Goal: Information Seeking & Learning: Learn about a topic

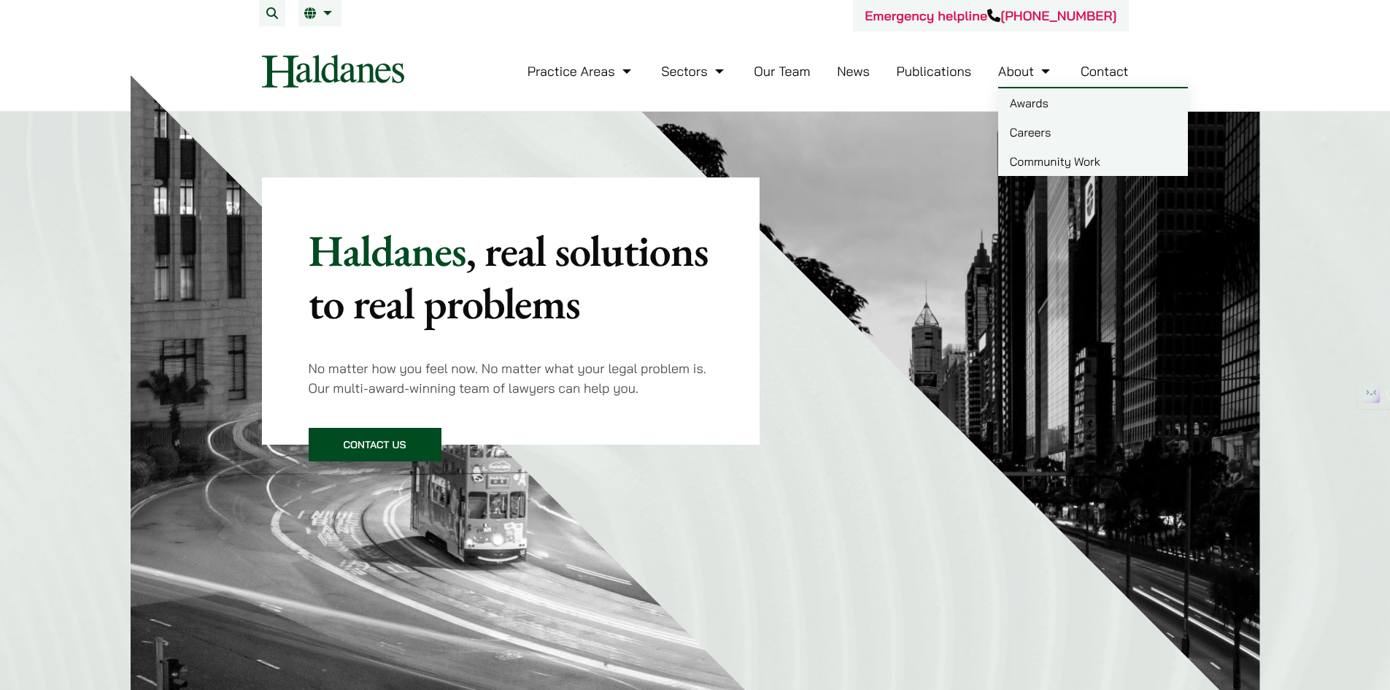
click at [1049, 136] on link "Careers" at bounding box center [1093, 131] width 190 height 29
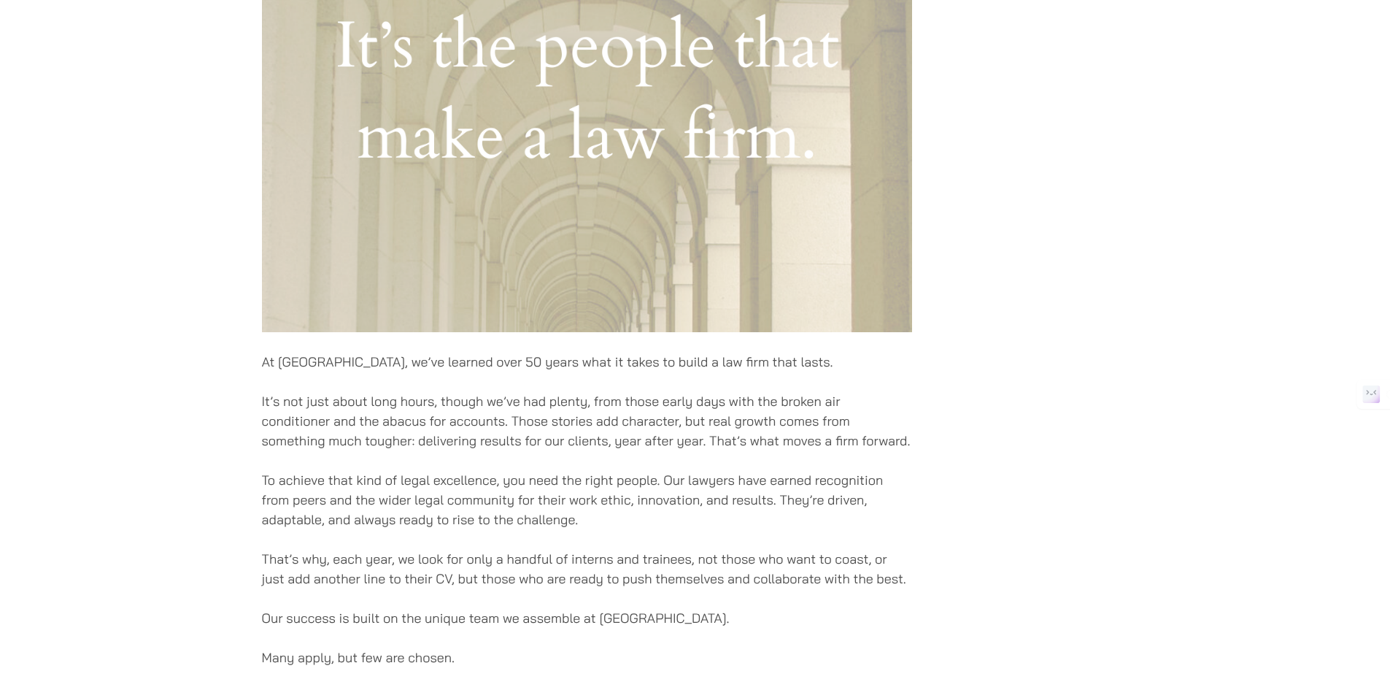
scroll to position [876, 0]
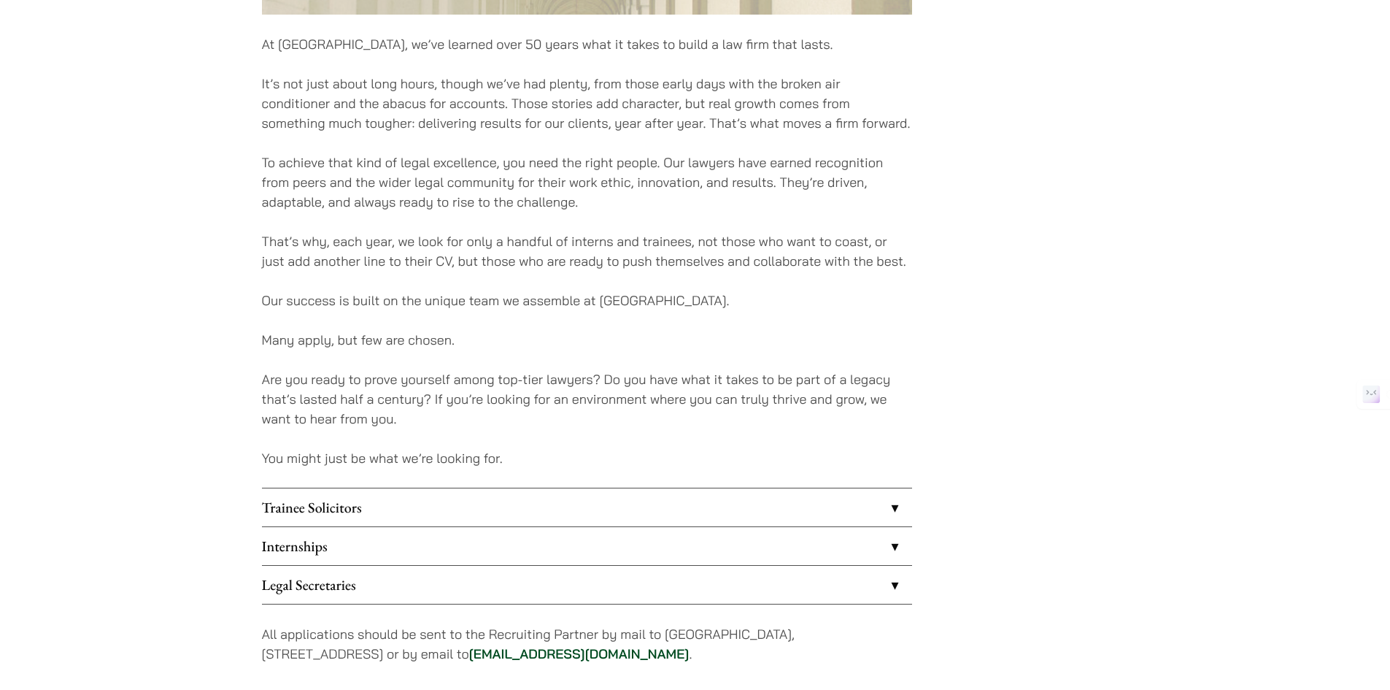
click at [537, 533] on link "Internships" at bounding box center [587, 546] width 650 height 38
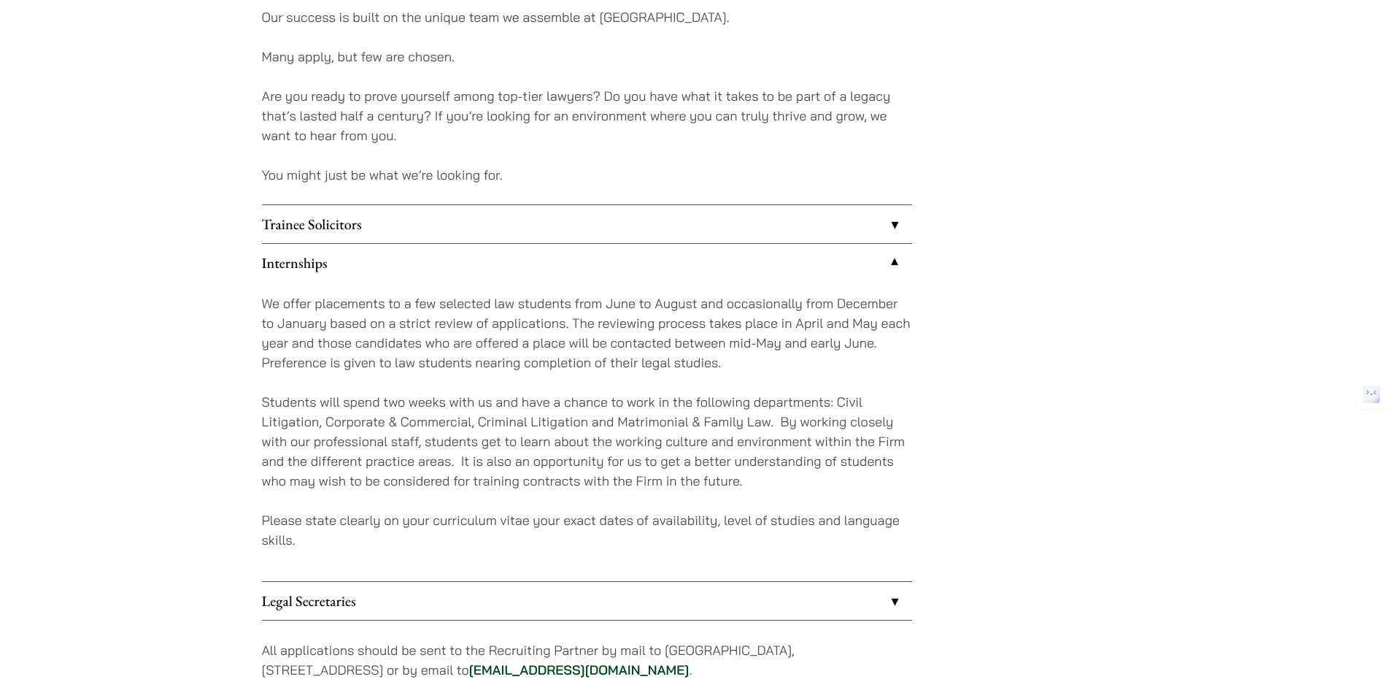
scroll to position [1168, 0]
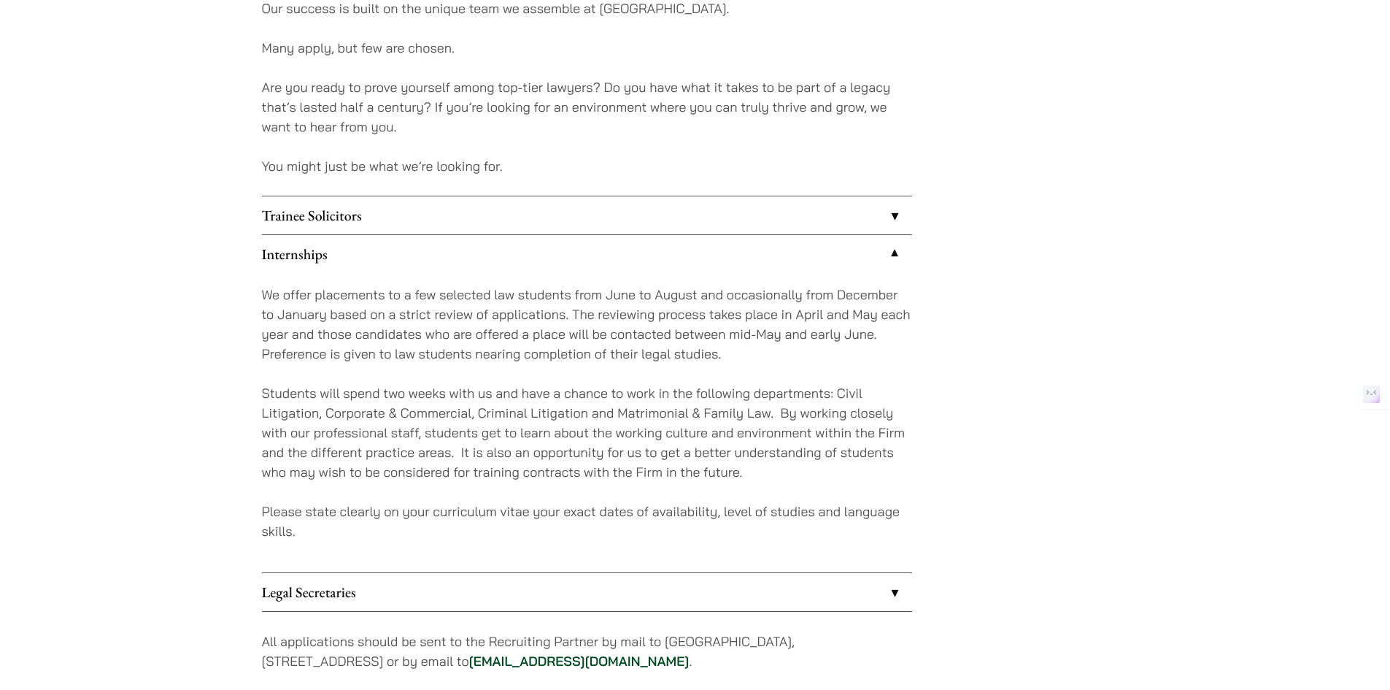
click at [545, 215] on link "Trainee Solicitors" at bounding box center [587, 215] width 650 height 38
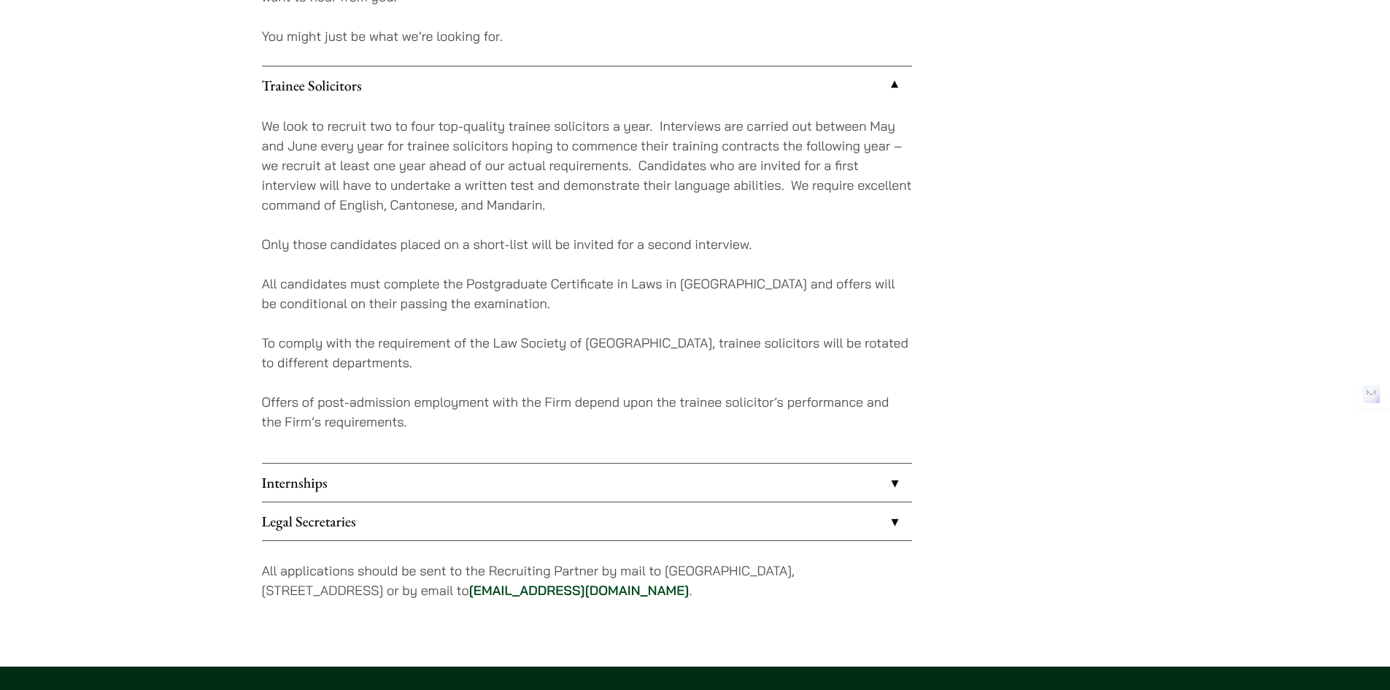
scroll to position [1314, 0]
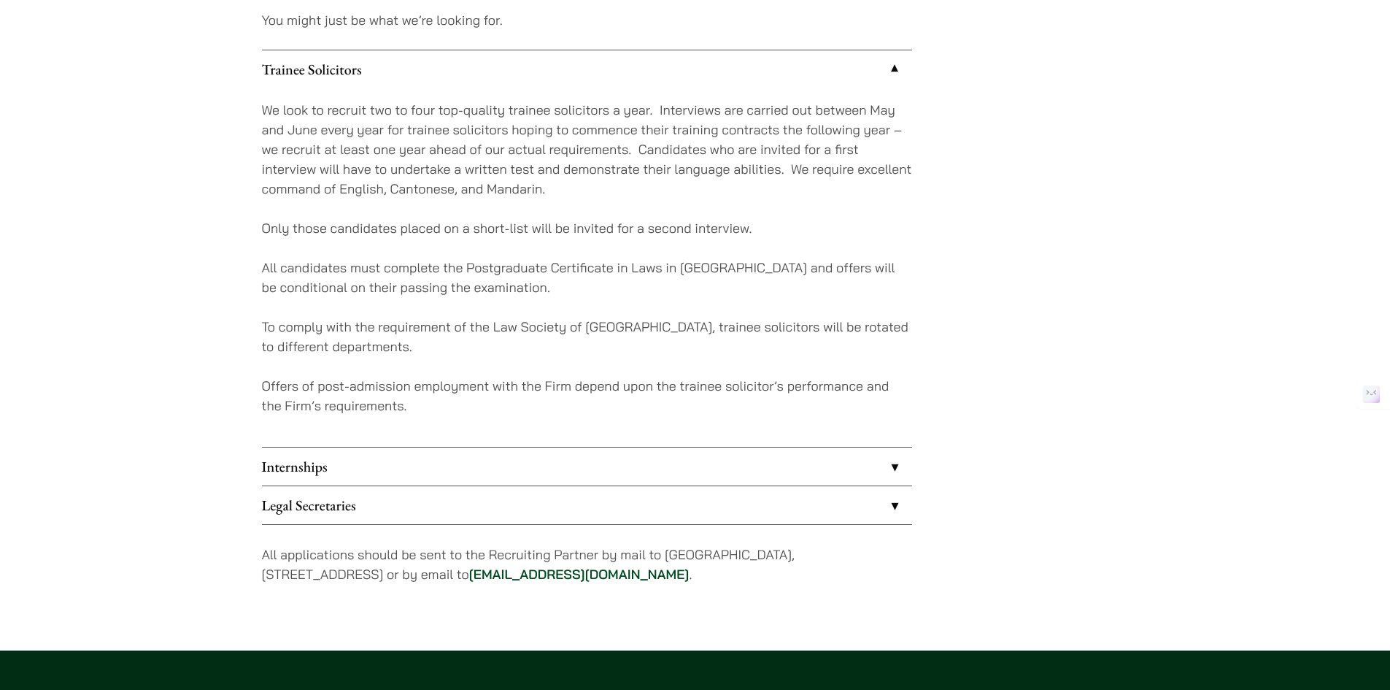
click at [586, 458] on link "Internships" at bounding box center [587, 466] width 650 height 38
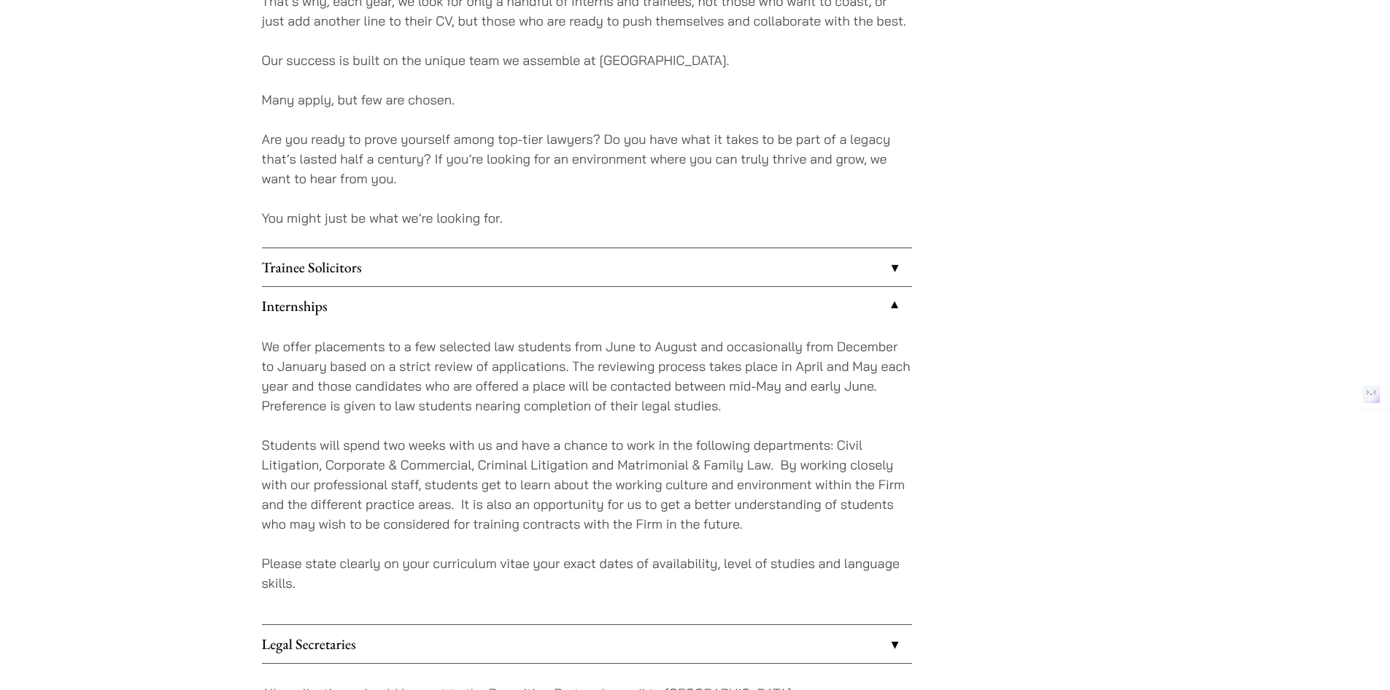
scroll to position [1095, 0]
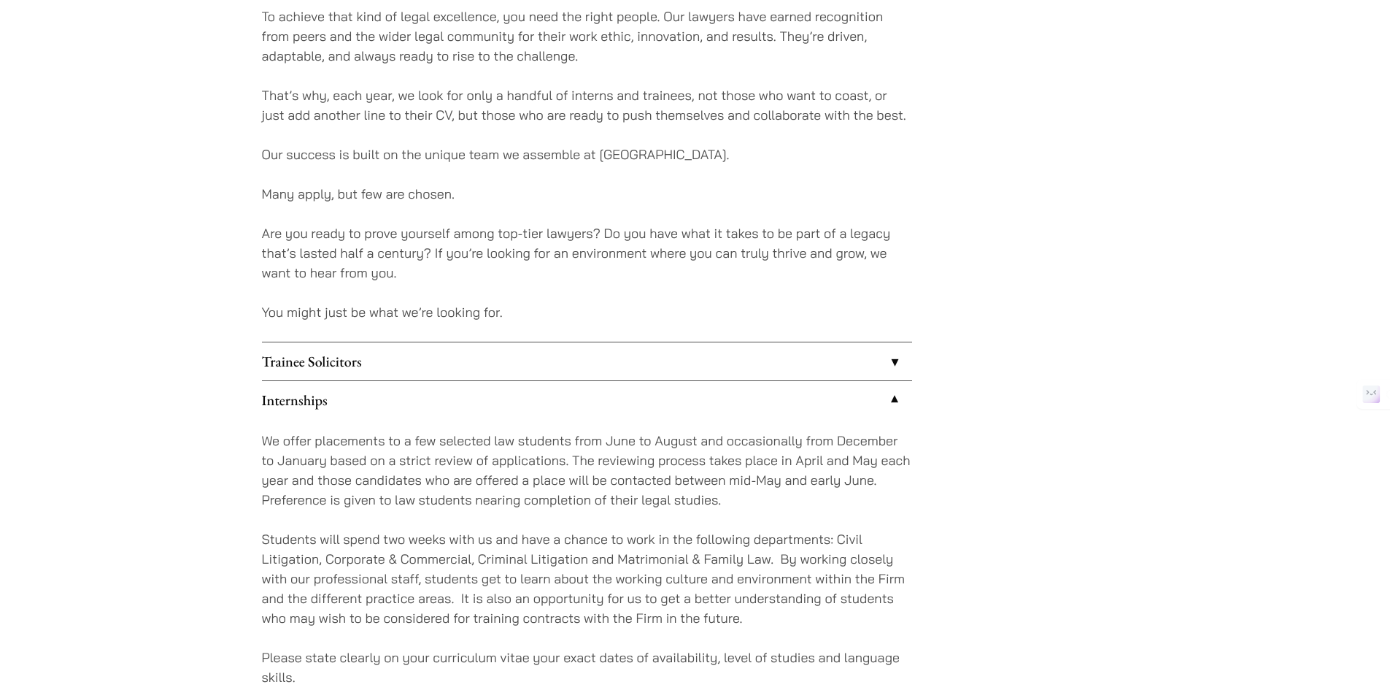
drag, startPoint x: 559, startPoint y: 363, endPoint x: 461, endPoint y: 273, distance: 133.2
click at [460, 277] on p "Are you ready to prove yourself among top-tier lawyers? Do you have what it tak…" at bounding box center [587, 252] width 650 height 59
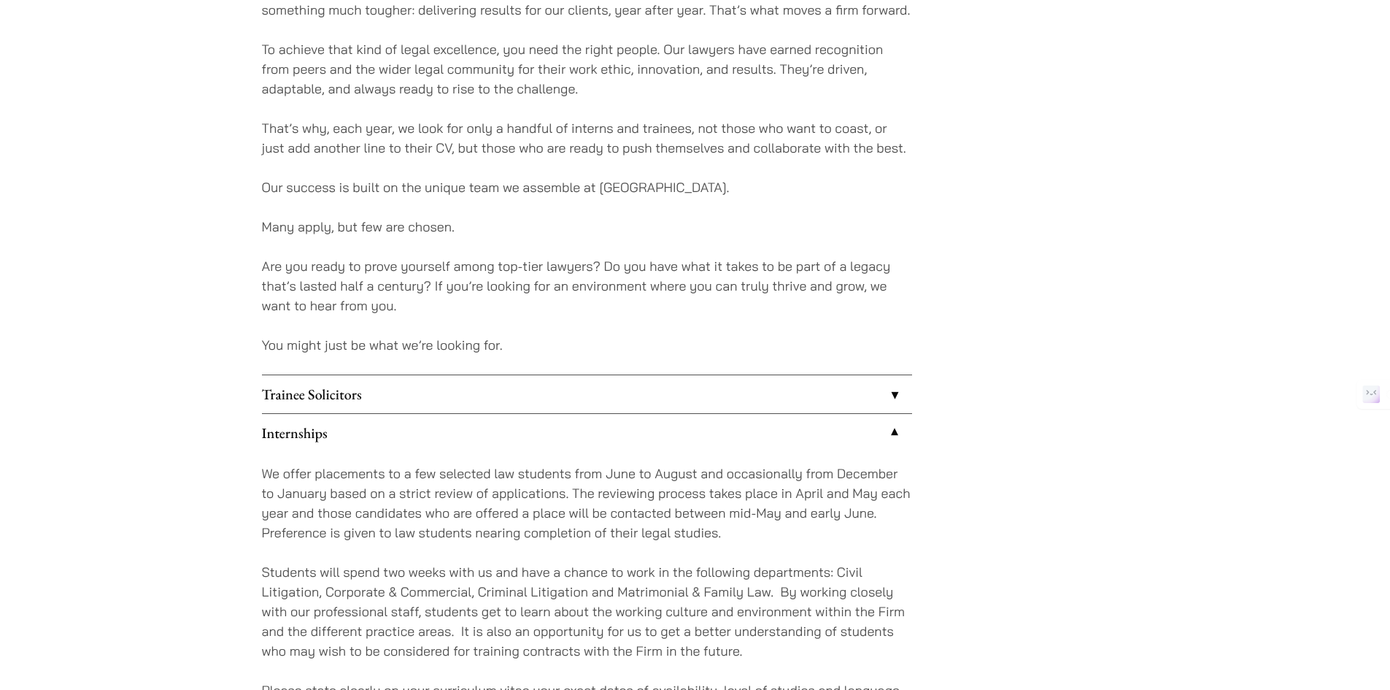
scroll to position [1022, 0]
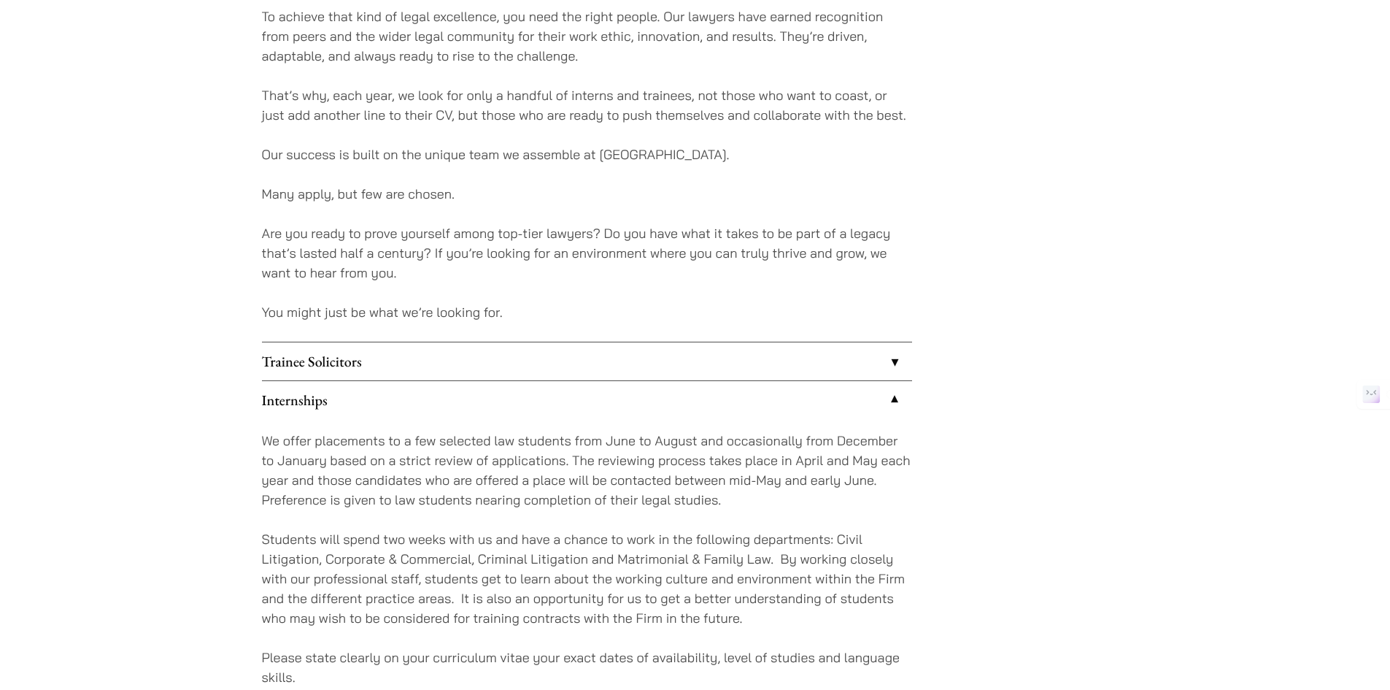
click at [430, 364] on link "Trainee Solicitors" at bounding box center [587, 361] width 650 height 38
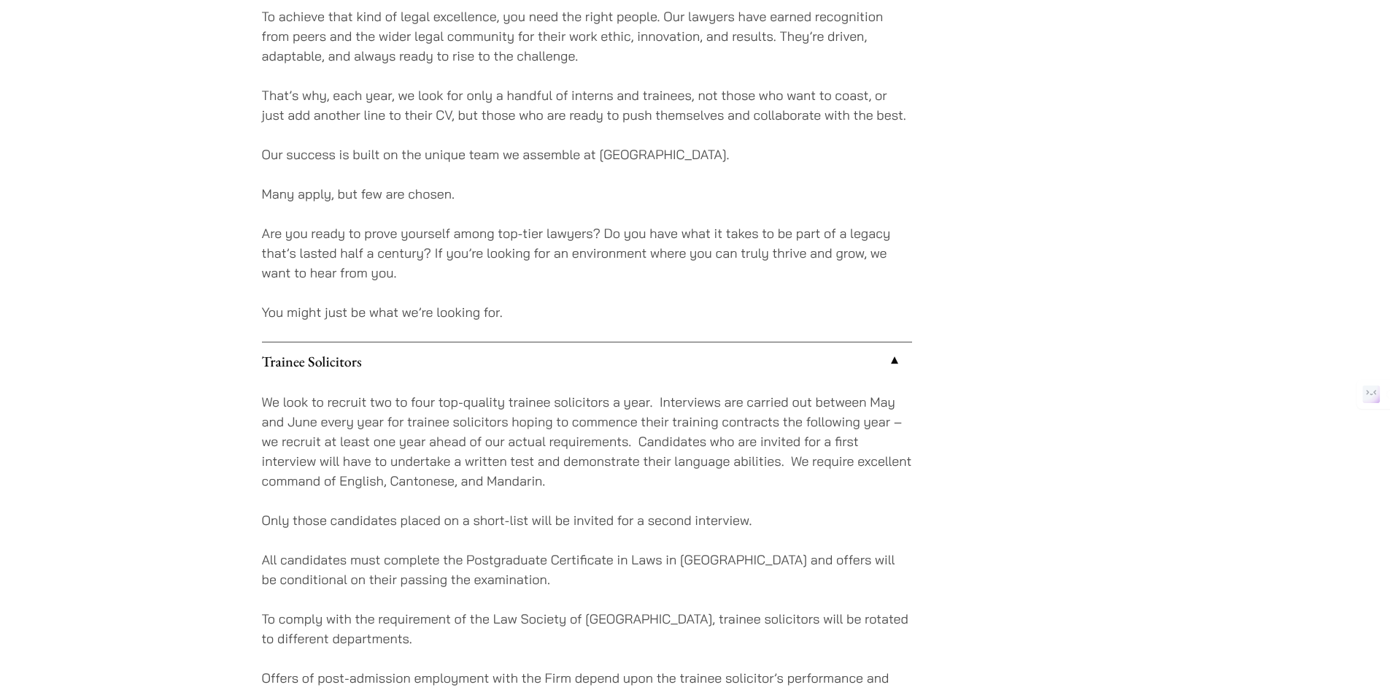
scroll to position [1314, 0]
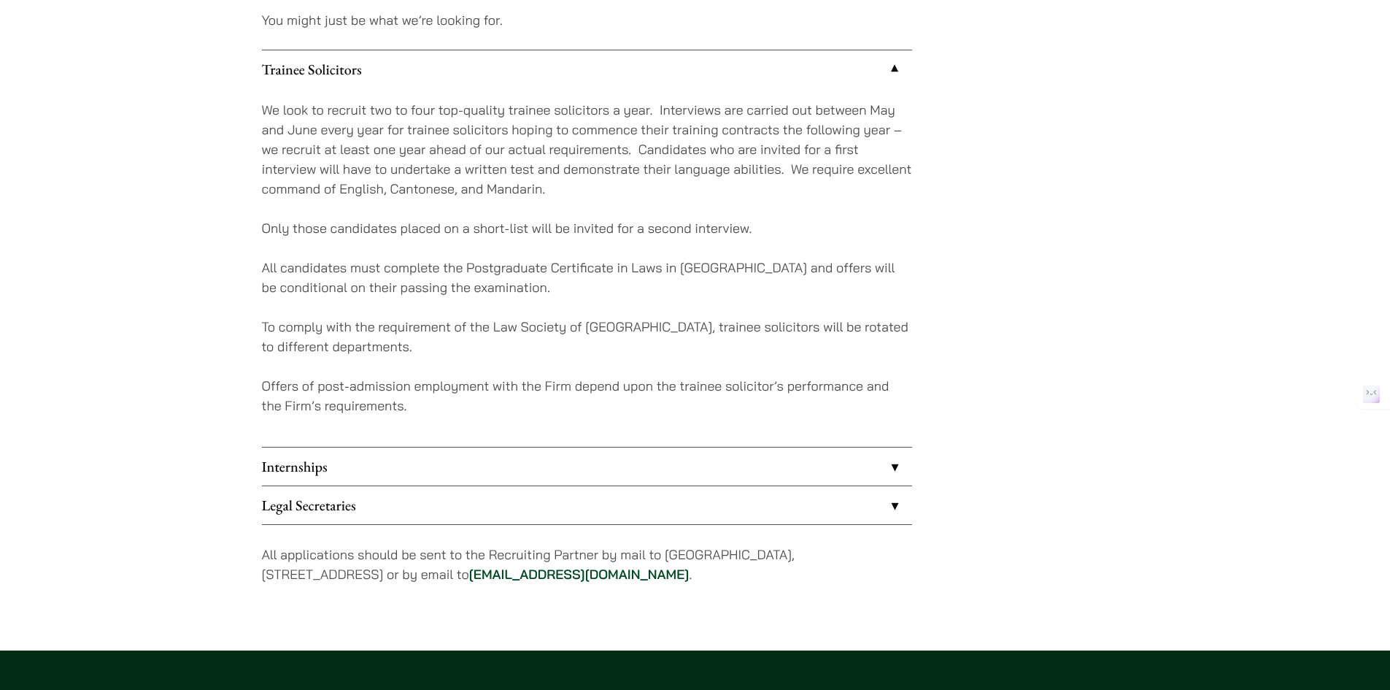
click at [406, 66] on link "Trainee Solicitors" at bounding box center [587, 69] width 650 height 38
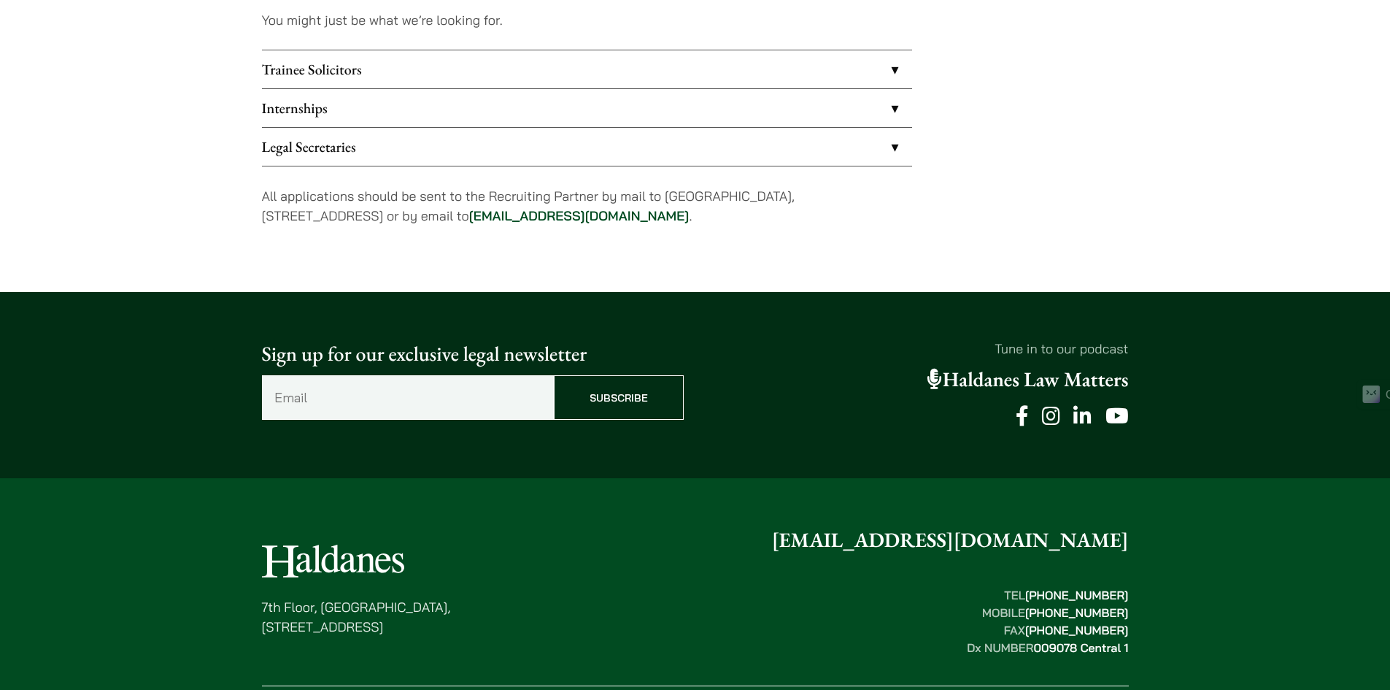
click at [410, 109] on link "Internships" at bounding box center [587, 108] width 650 height 38
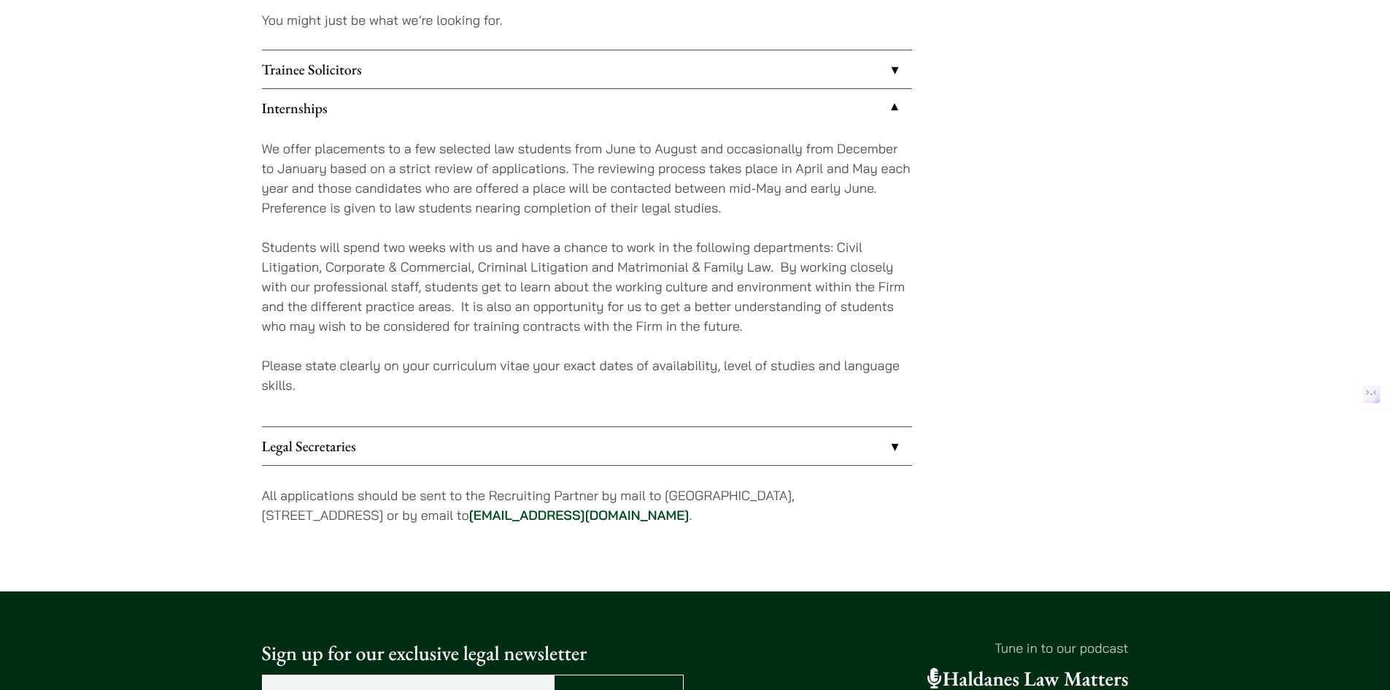
click at [361, 101] on link "Internships" at bounding box center [587, 108] width 650 height 38
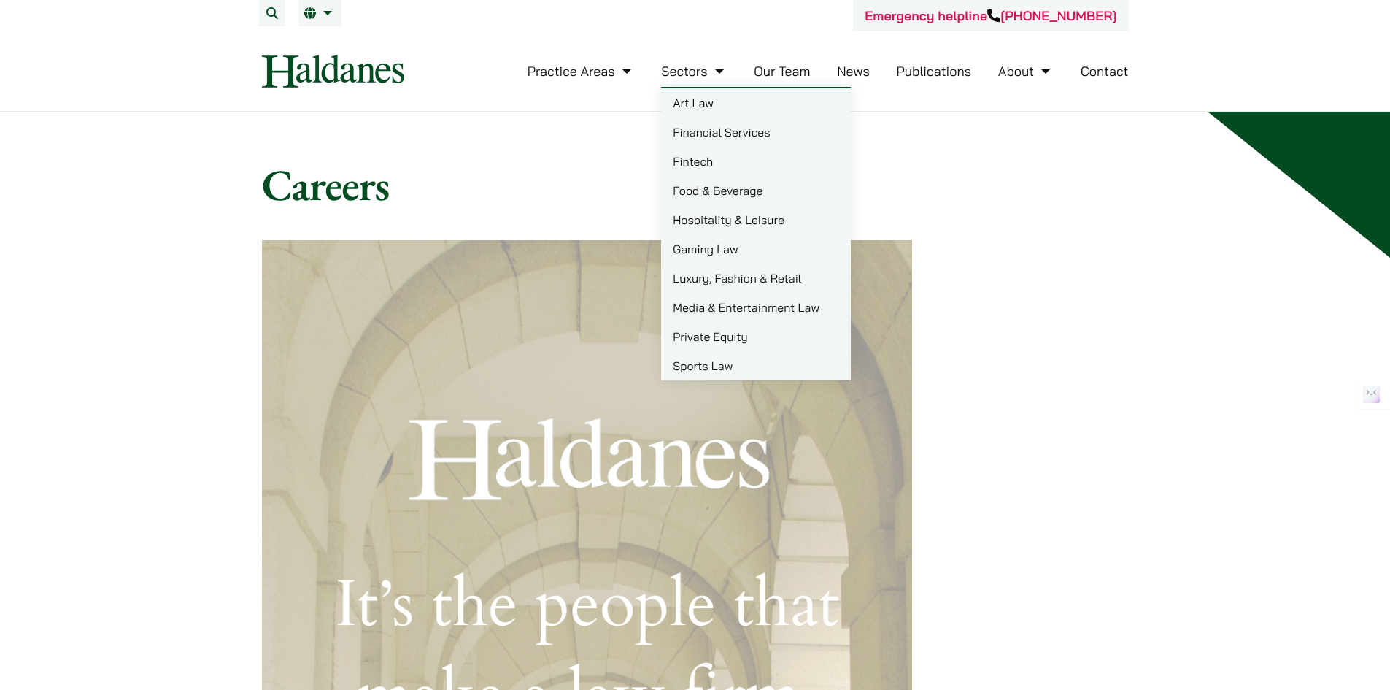
click at [687, 80] on li "Sectors Art Law Financial Services Fintech Food & Beverage Hospitality & Leisur…" at bounding box center [694, 70] width 66 height 31
click at [686, 75] on link "Sectors" at bounding box center [694, 71] width 66 height 17
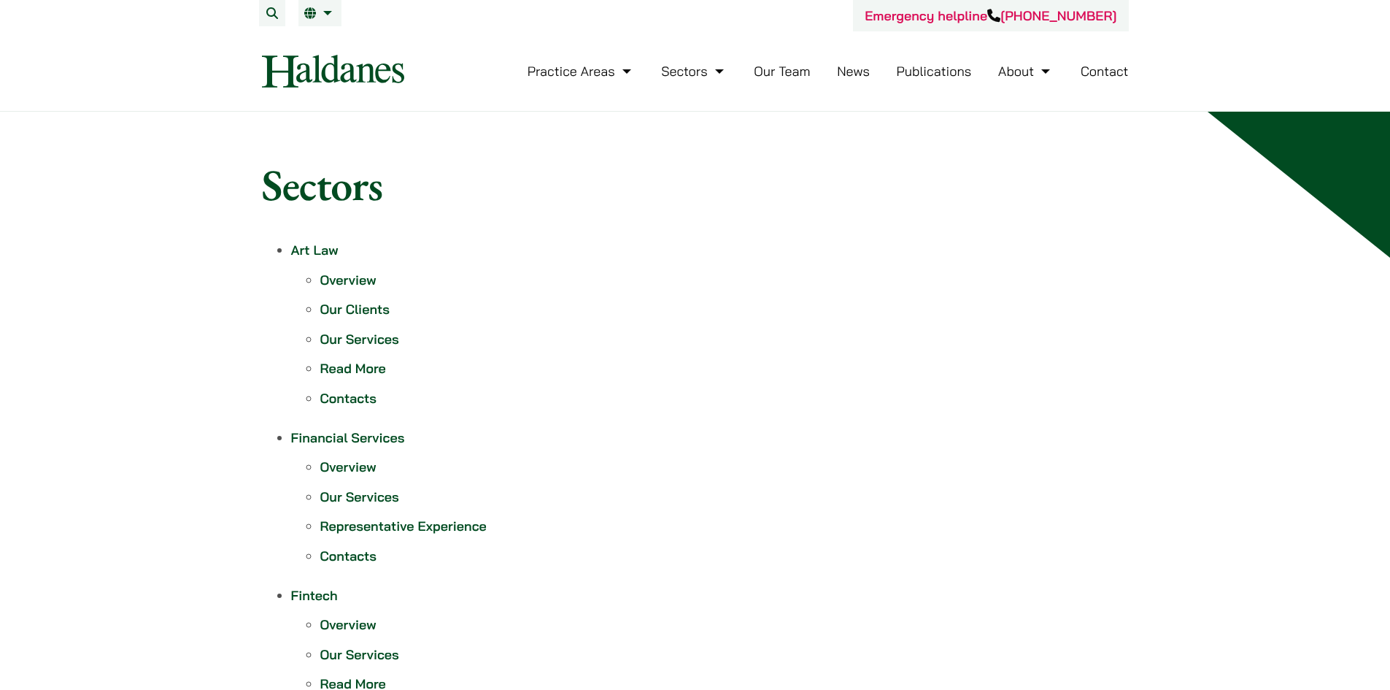
scroll to position [511, 0]
